Goal: Find specific page/section: Find specific page/section

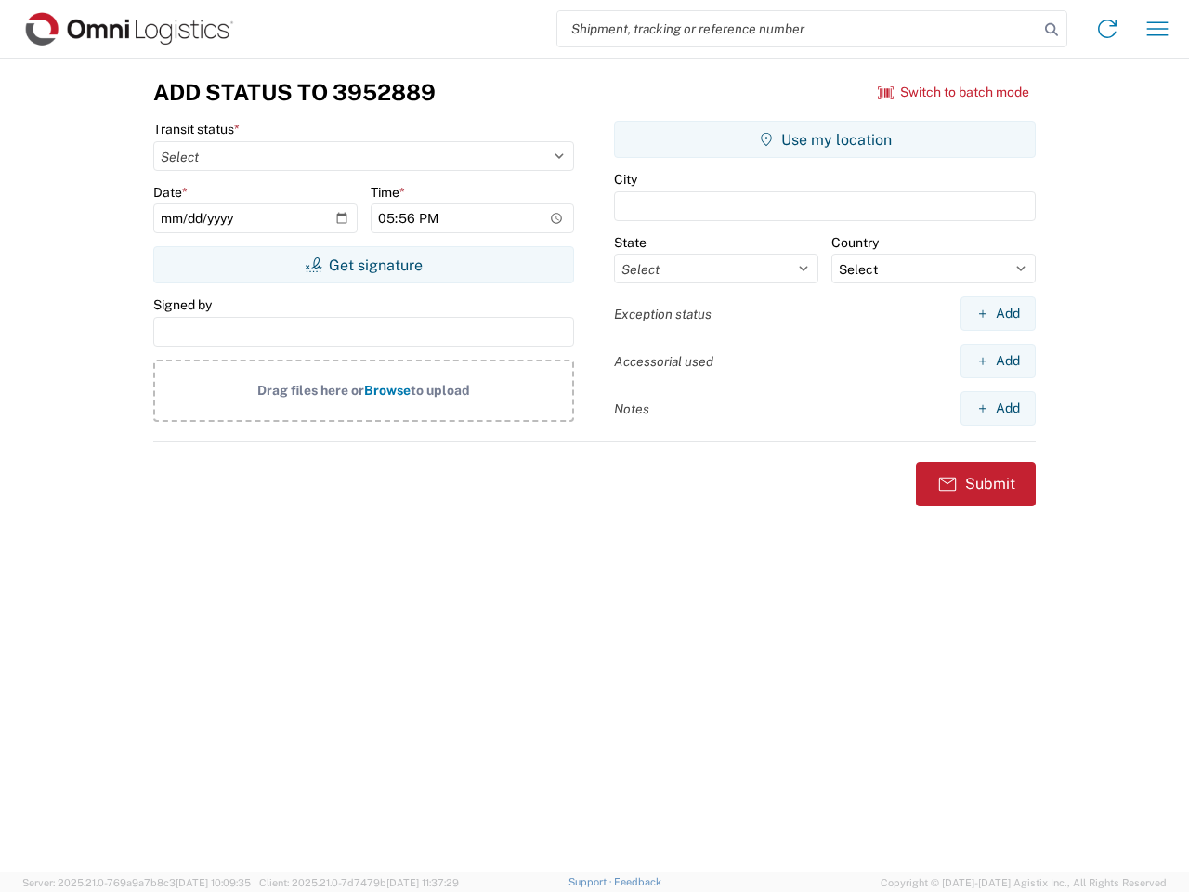
click at [798, 29] on input "search" at bounding box center [797, 28] width 481 height 35
click at [1051, 30] on icon at bounding box center [1051, 30] width 26 height 26
click at [1107, 29] on icon at bounding box center [1107, 29] width 30 height 30
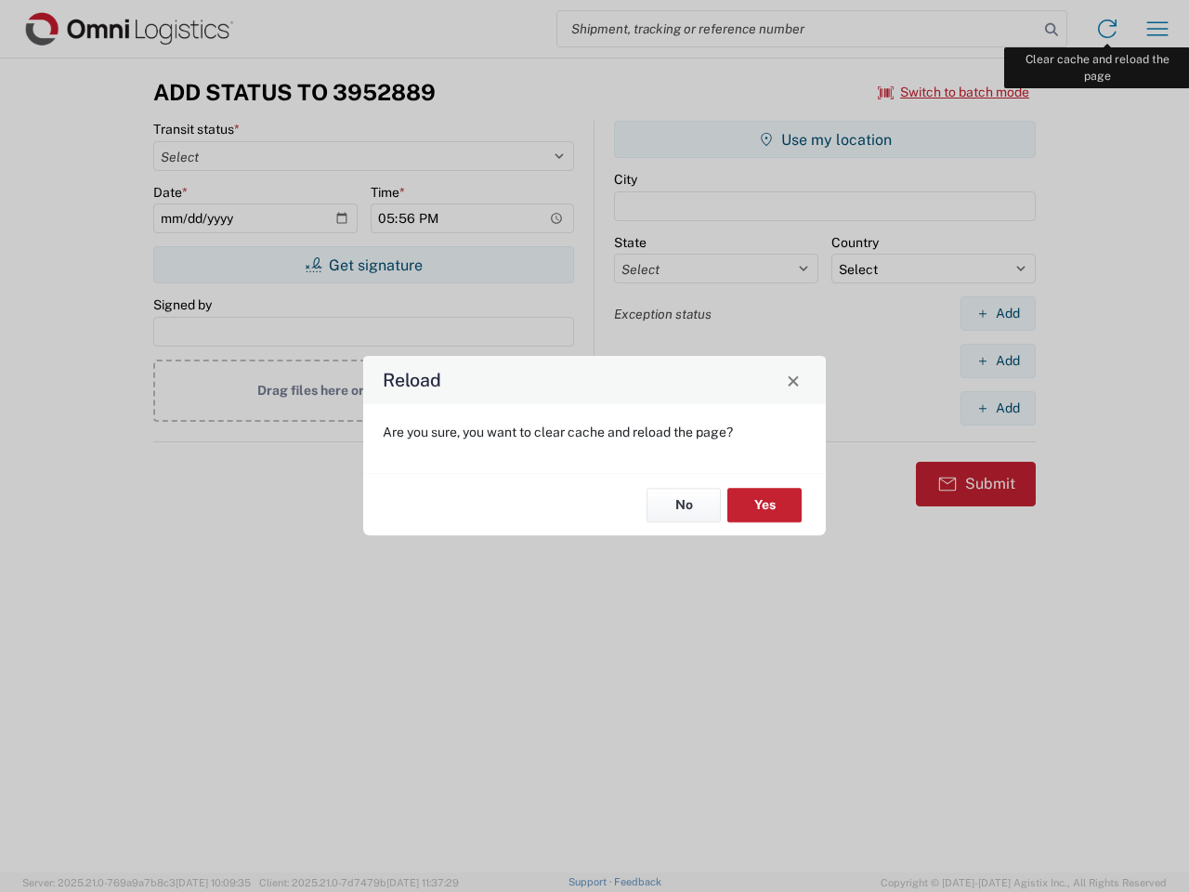
click at [1157, 29] on div "Reload Are you sure, you want to clear cache and reload the page? No Yes" at bounding box center [594, 446] width 1189 height 892
click at [954, 92] on div "Reload Are you sure, you want to clear cache and reload the page? No Yes" at bounding box center [594, 446] width 1189 height 892
click at [363, 265] on div "Reload Are you sure, you want to clear cache and reload the page? No Yes" at bounding box center [594, 446] width 1189 height 892
click at [825, 139] on div "Reload Are you sure, you want to clear cache and reload the page? No Yes" at bounding box center [594, 446] width 1189 height 892
click at [998, 313] on div "Reload Are you sure, you want to clear cache and reload the page? No Yes" at bounding box center [594, 446] width 1189 height 892
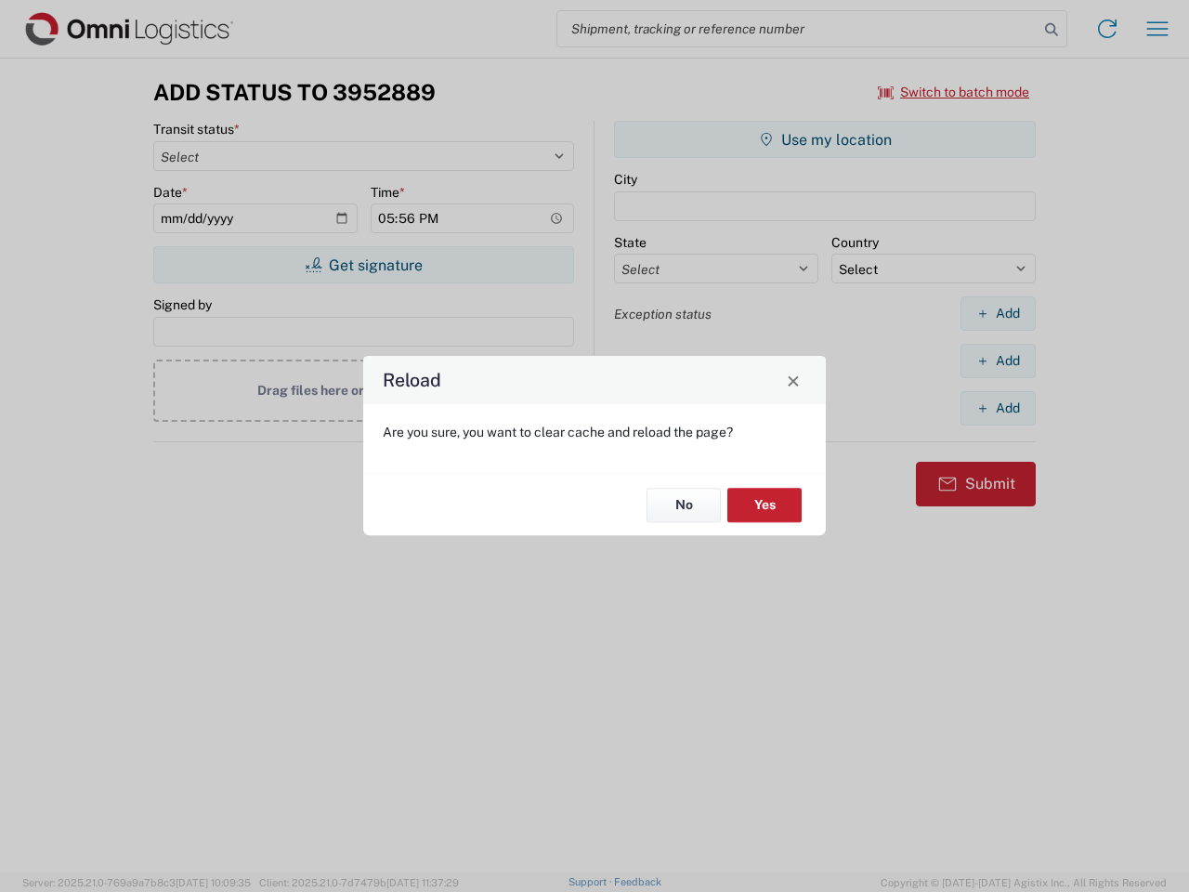
click at [998, 360] on div "Reload Are you sure, you want to clear cache and reload the page? No Yes" at bounding box center [594, 446] width 1189 height 892
click at [998, 408] on div "Reload Are you sure, you want to clear cache and reload the page? No Yes" at bounding box center [594, 446] width 1189 height 892
